Goal: Task Accomplishment & Management: Manage account settings

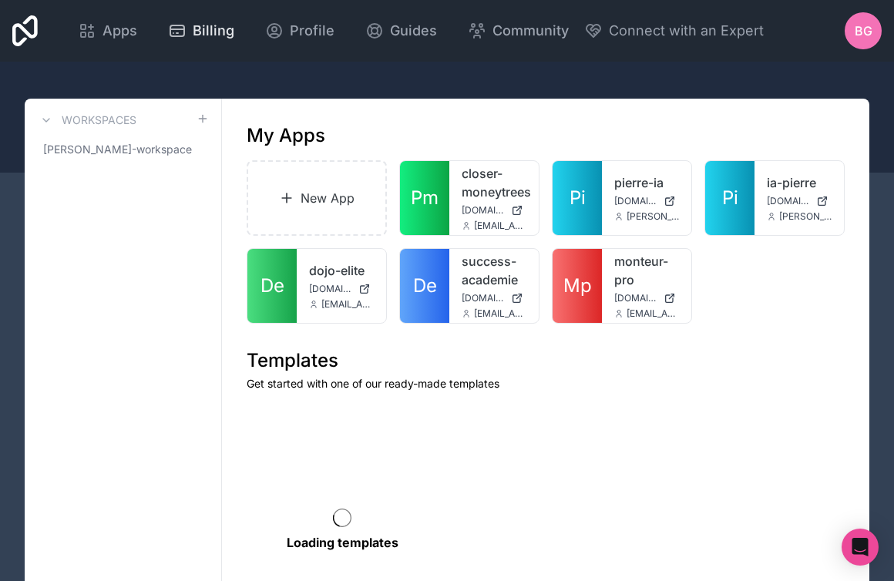
click at [218, 34] on span "Billing" at bounding box center [214, 31] width 42 height 22
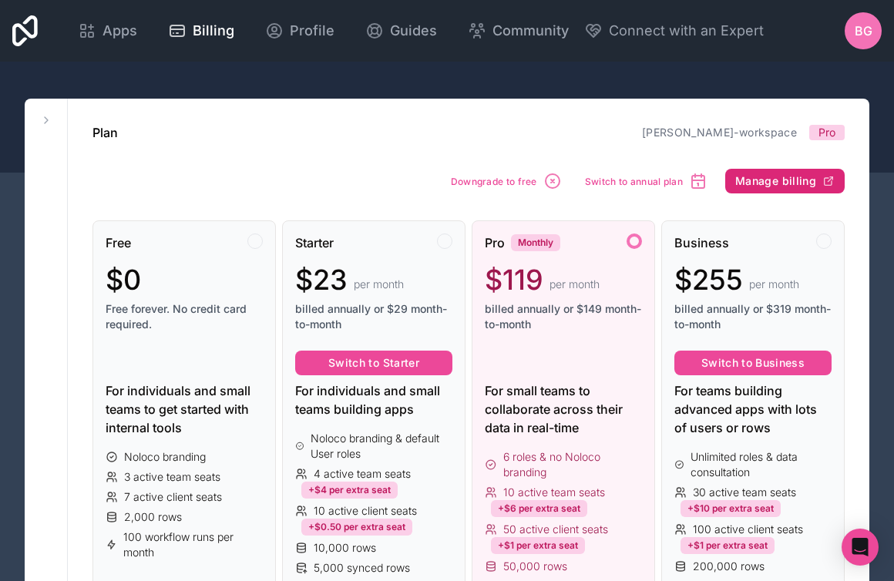
click at [777, 178] on span "Manage billing" at bounding box center [775, 181] width 81 height 14
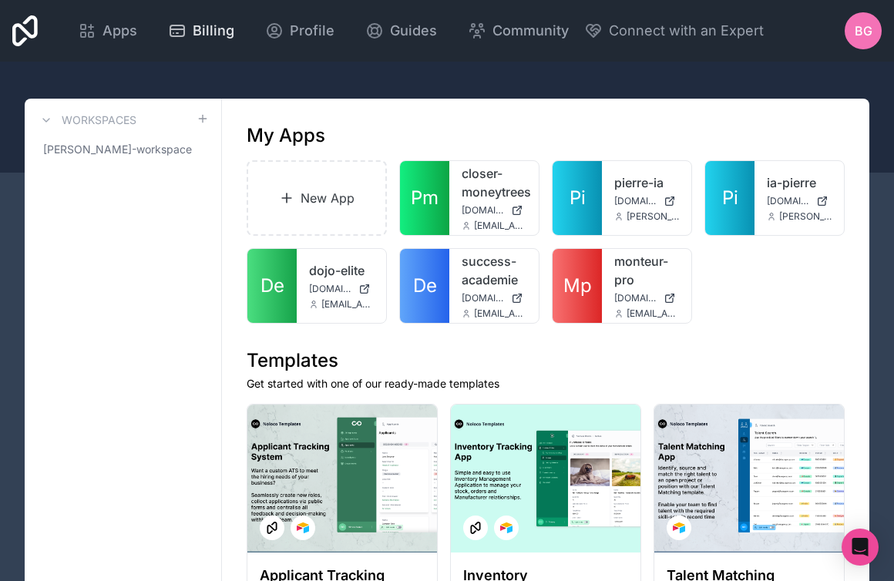
click at [216, 35] on span "Billing" at bounding box center [214, 31] width 42 height 22
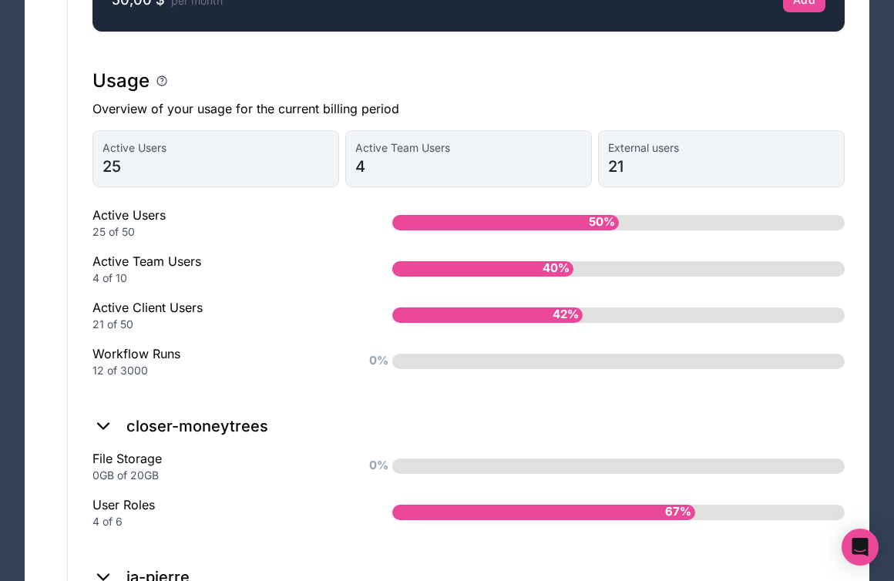
scroll to position [1099, 0]
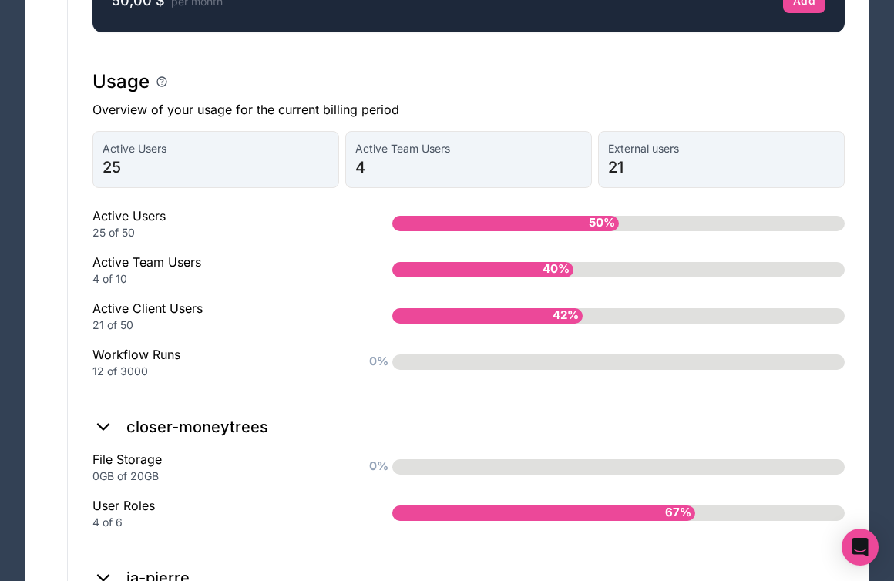
click at [143, 219] on div "Active Users 25 of 50" at bounding box center [217, 224] width 250 height 34
drag, startPoint x: 89, startPoint y: 263, endPoint x: 221, endPoint y: 263, distance: 132.5
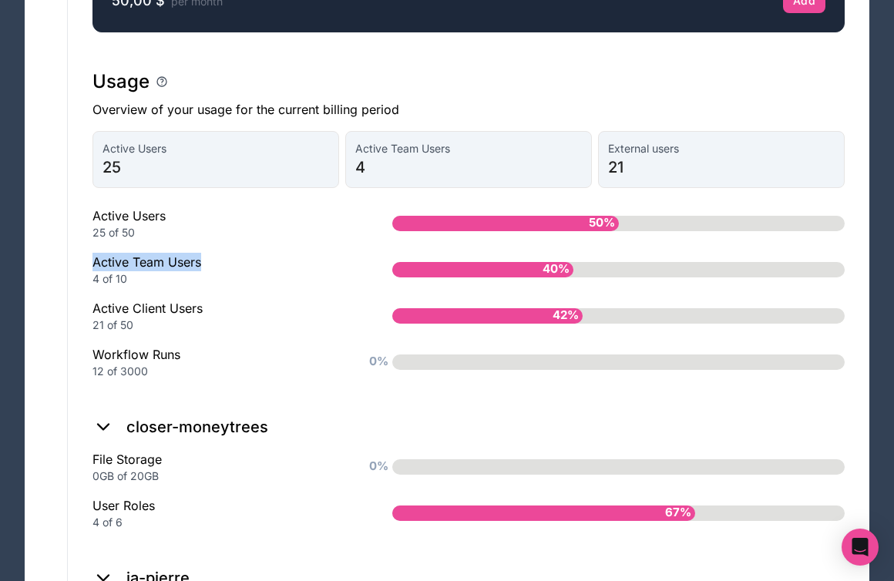
click at [221, 263] on div "Plan baptiste-guez-workspace Pro Downgrade to free Switch to annual plan Manage…" at bounding box center [468, 85] width 801 height 2171
click at [222, 263] on div "Active Team Users 4 of 10" at bounding box center [217, 270] width 250 height 34
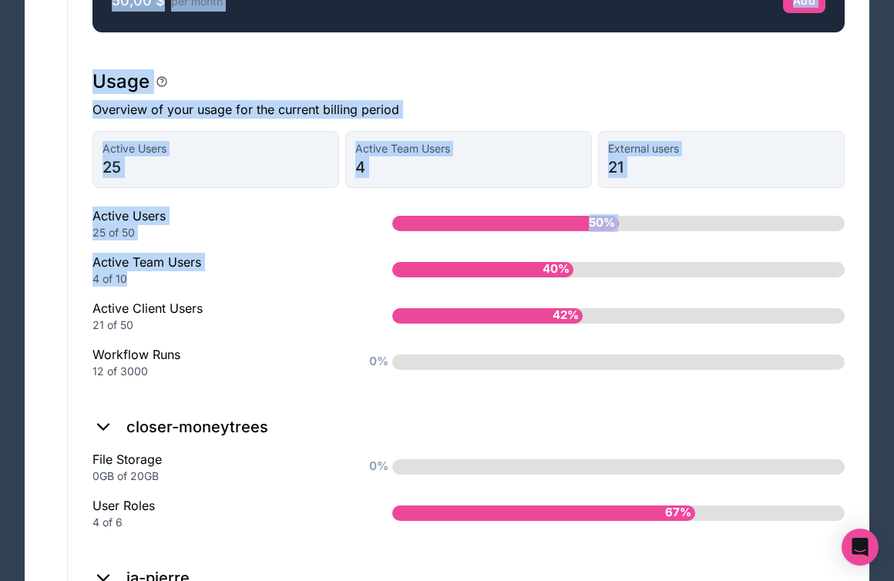
drag, startPoint x: 67, startPoint y: 254, endPoint x: 240, endPoint y: 271, distance: 174.3
click at [240, 271] on div "Workspaces baptiste-guez-workspace Plan baptiste-guez-workspace Pro Downgrade t…" at bounding box center [447, 85] width 845 height 2171
click at [240, 271] on div "4 of 10" at bounding box center [217, 278] width 250 height 15
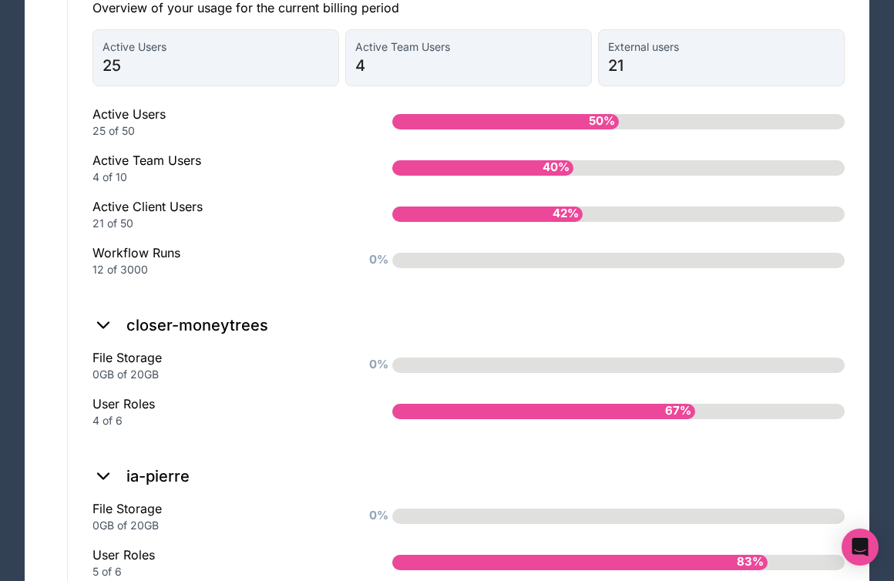
scroll to position [1226, 0]
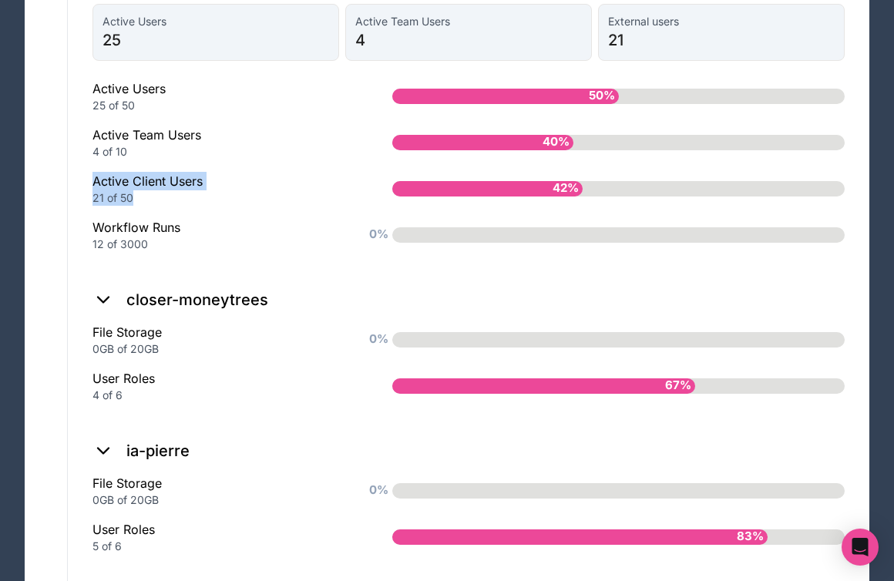
drag, startPoint x: 86, startPoint y: 180, endPoint x: 260, endPoint y: 192, distance: 174.6
click at [260, 192] on div "21 of 50" at bounding box center [217, 197] width 250 height 15
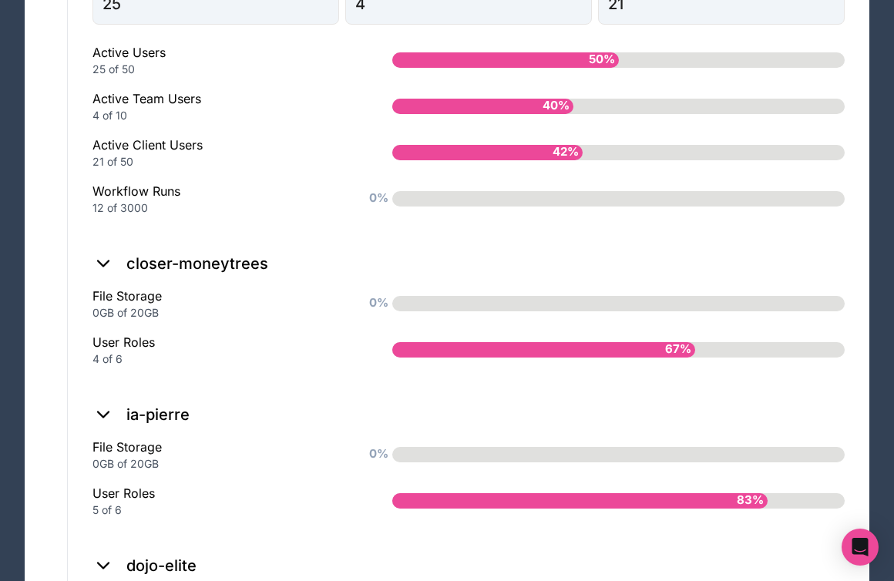
scroll to position [1263, 0]
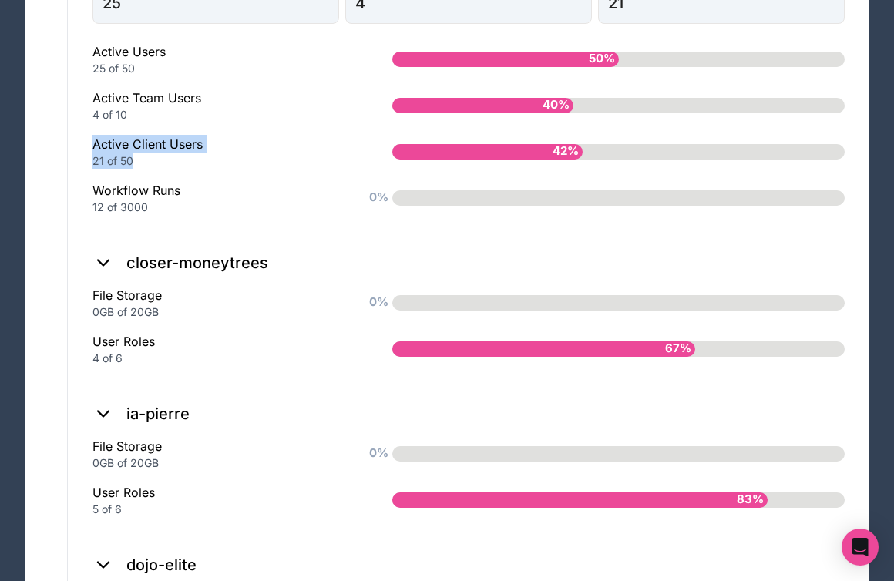
drag, startPoint x: 86, startPoint y: 143, endPoint x: 258, endPoint y: 152, distance: 172.9
click at [258, 153] on div "21 of 50" at bounding box center [217, 160] width 250 height 15
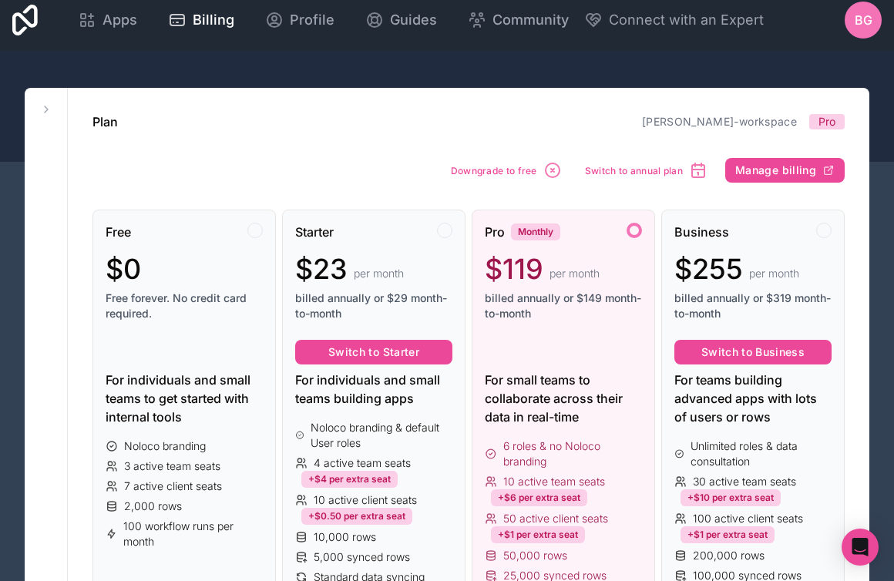
scroll to position [0, 0]
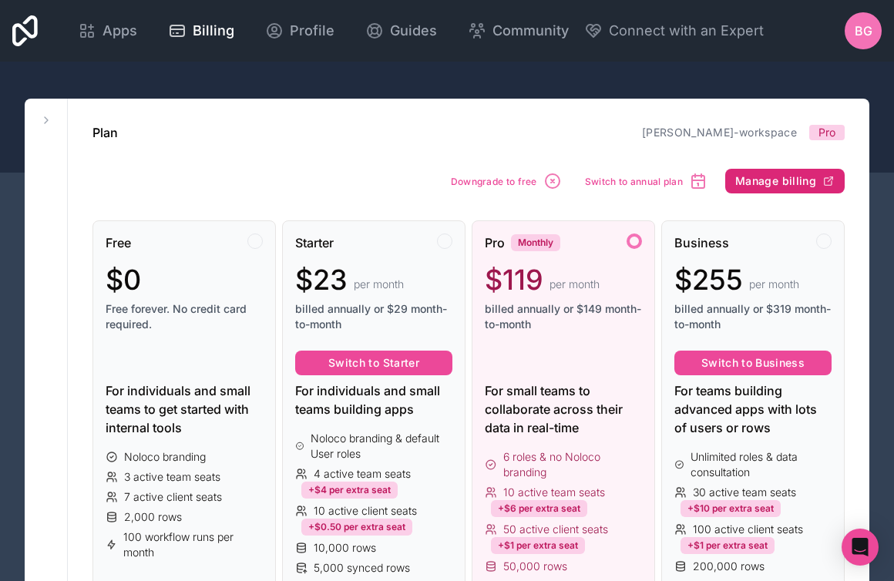
click at [764, 180] on span "Manage billing" at bounding box center [775, 181] width 81 height 14
